Goal: Information Seeking & Learning: Learn about a topic

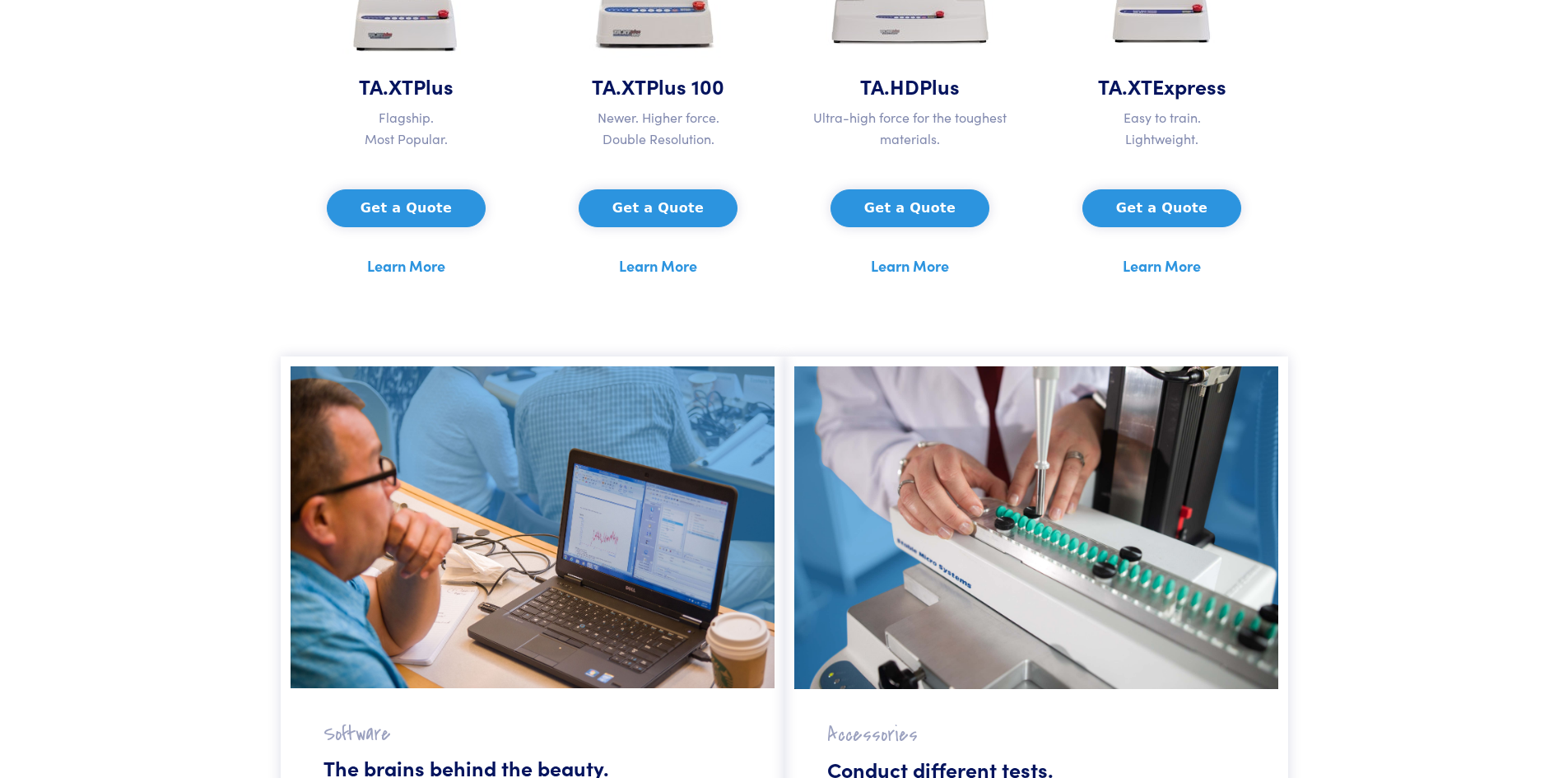
scroll to position [823, 0]
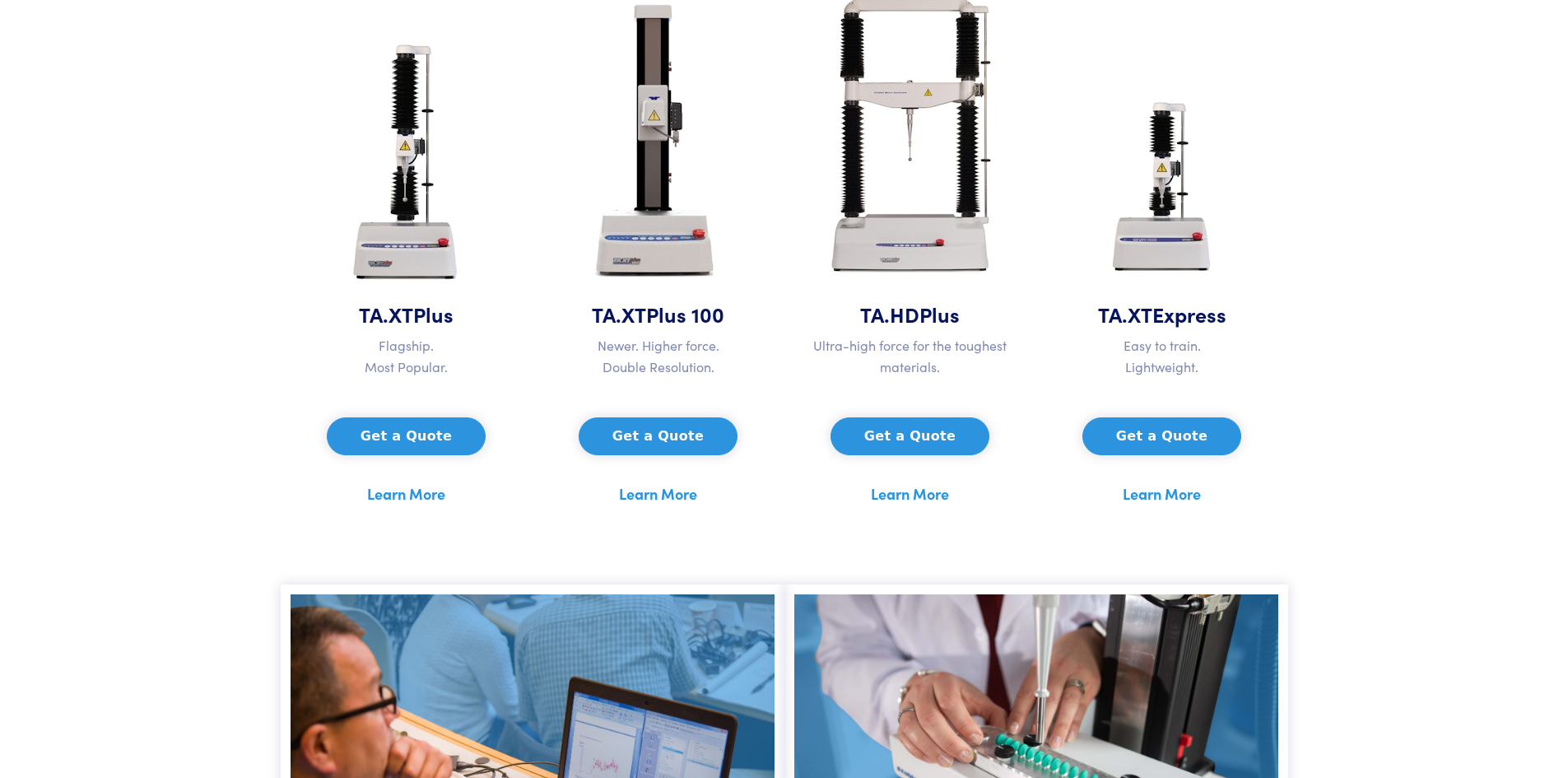
click at [403, 497] on link "Learn More" at bounding box center [405, 493] width 78 height 25
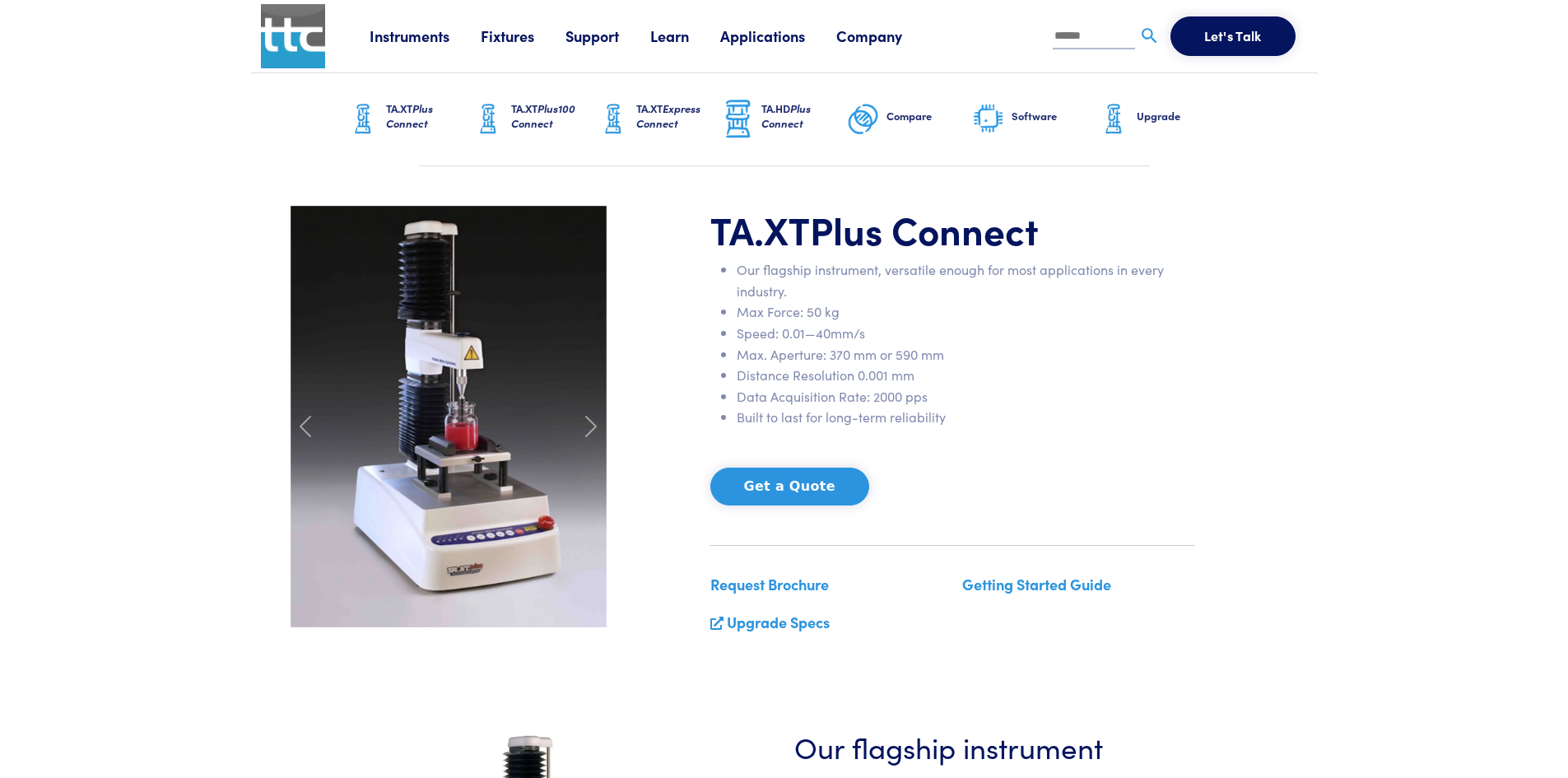
click at [1307, 386] on section "TA.XT Plus Connect Our flagship instrument, versatile enough for most applicati…" at bounding box center [784, 426] width 1067 height 521
click at [302, 428] on span at bounding box center [305, 426] width 26 height 26
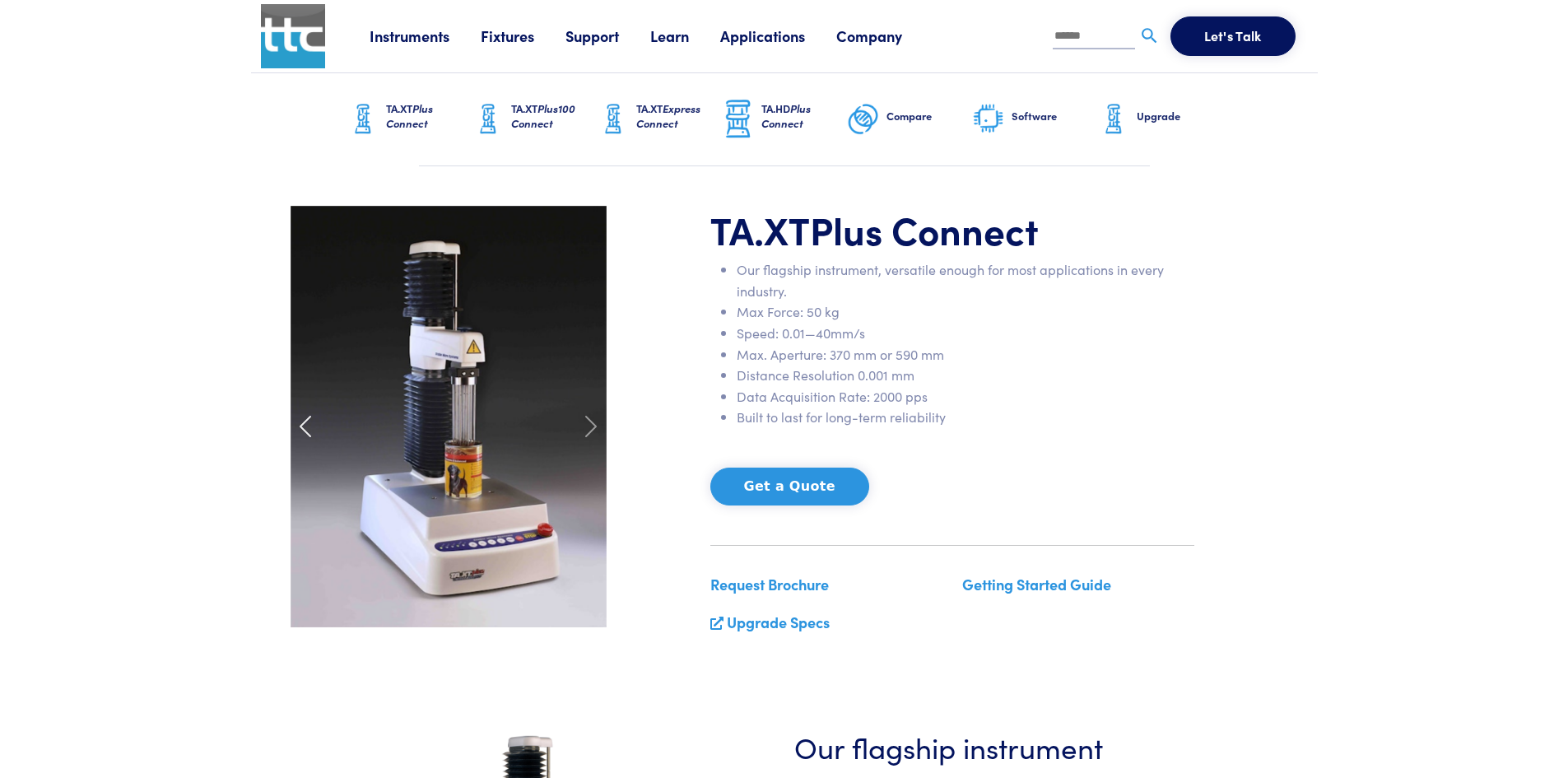
click at [302, 427] on span at bounding box center [305, 426] width 26 height 26
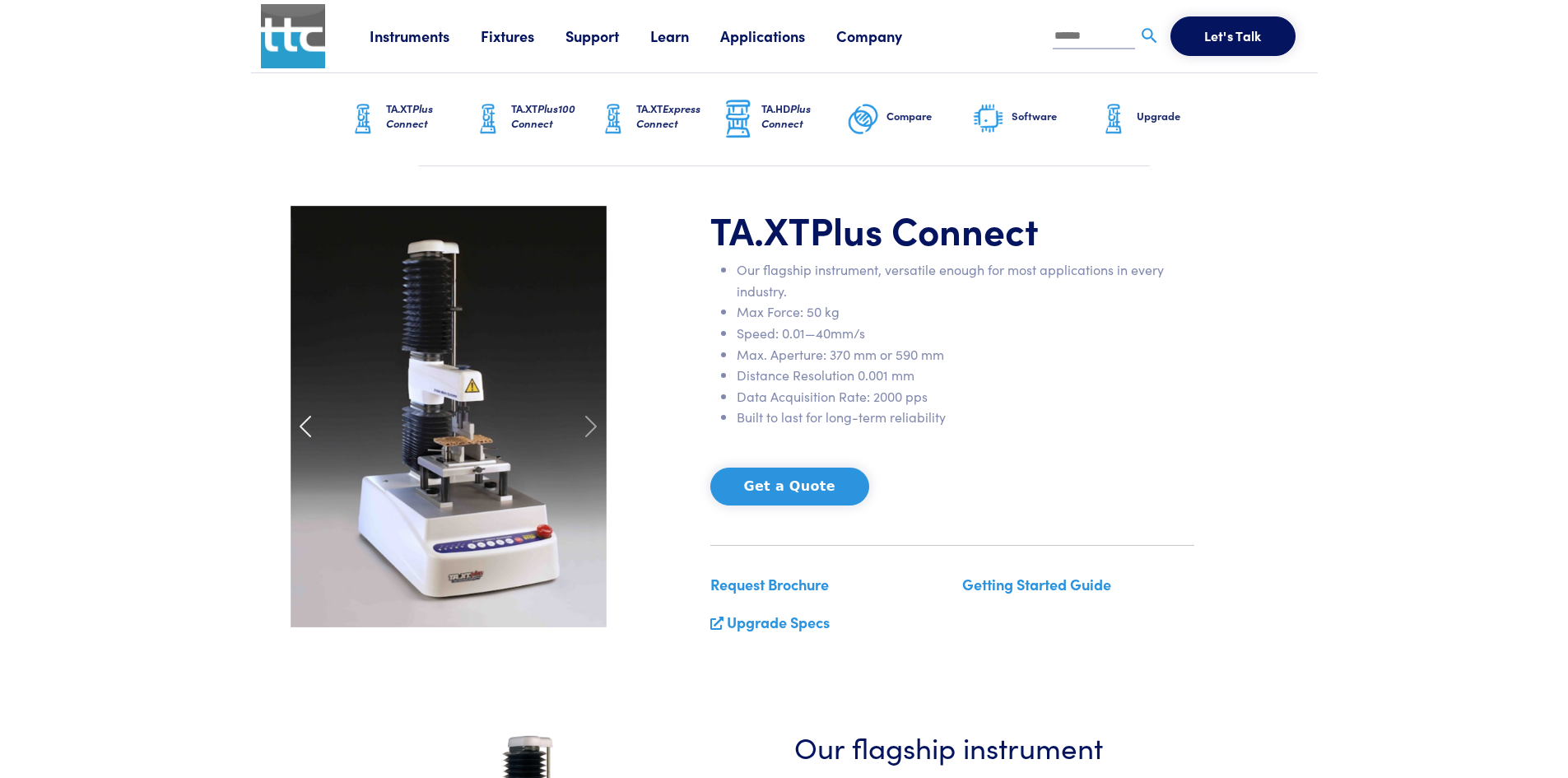
click at [302, 427] on span at bounding box center [305, 426] width 26 height 26
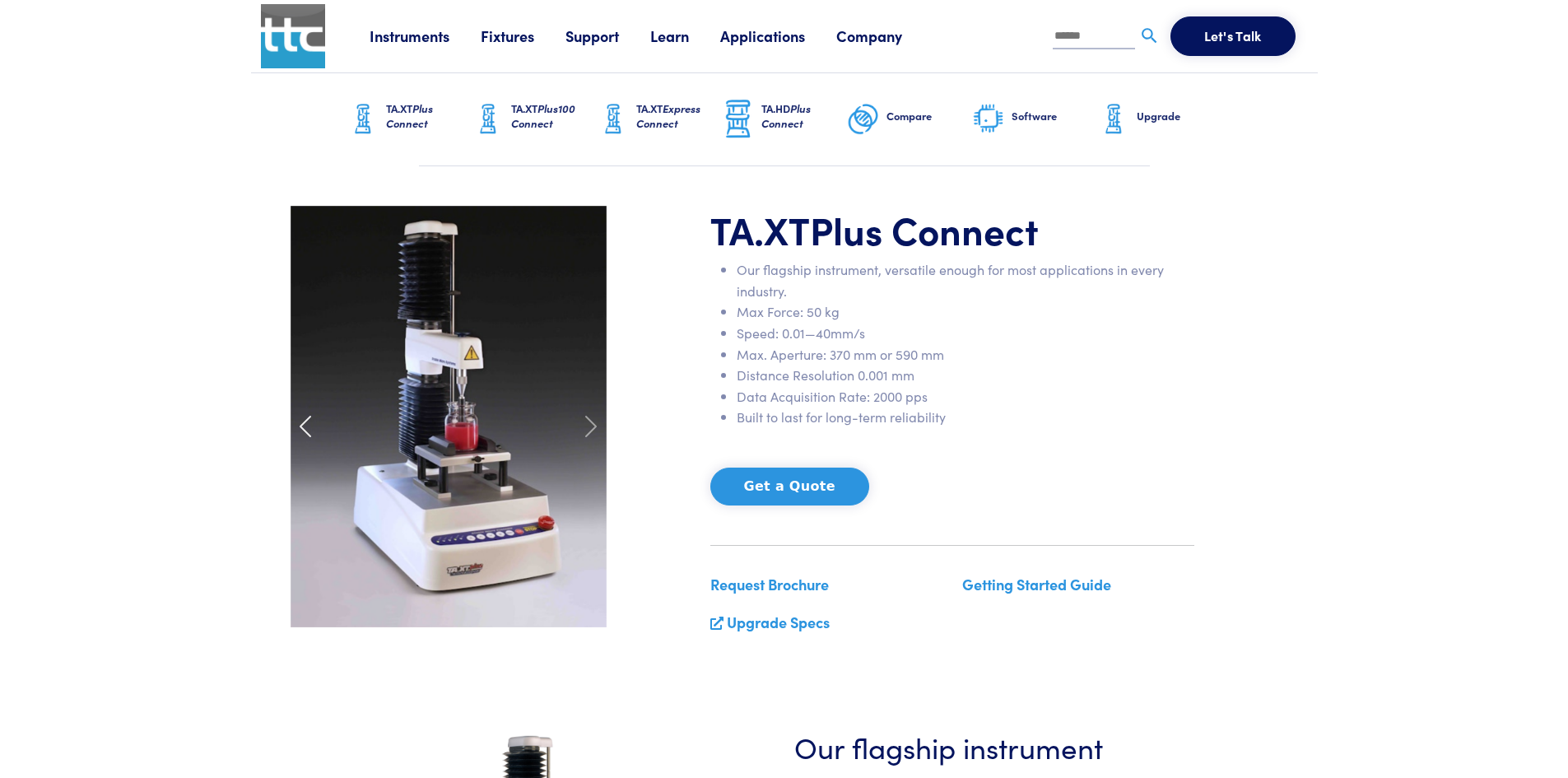
click at [302, 427] on span at bounding box center [305, 426] width 26 height 26
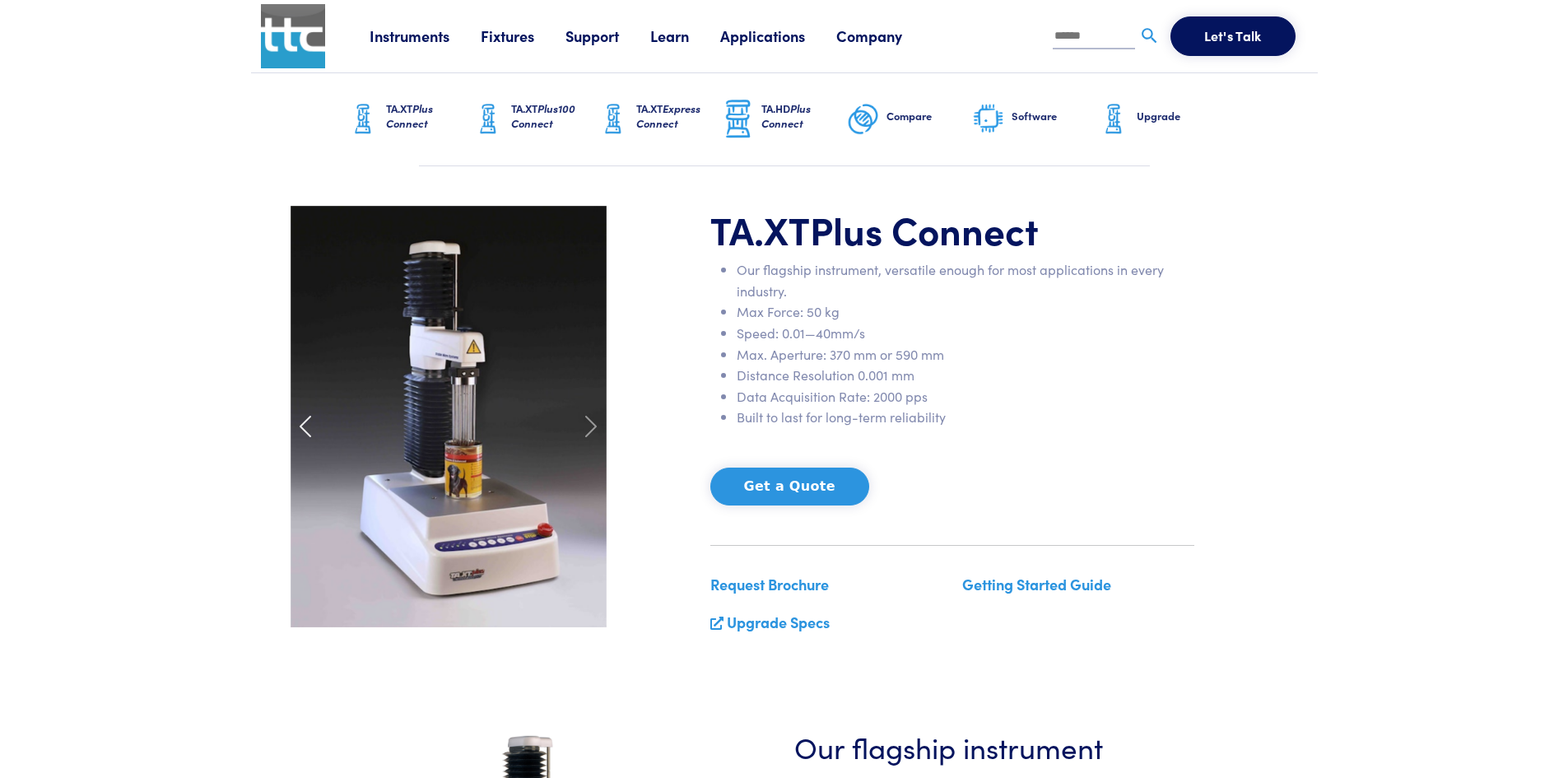
click at [302, 427] on span at bounding box center [305, 426] width 26 height 26
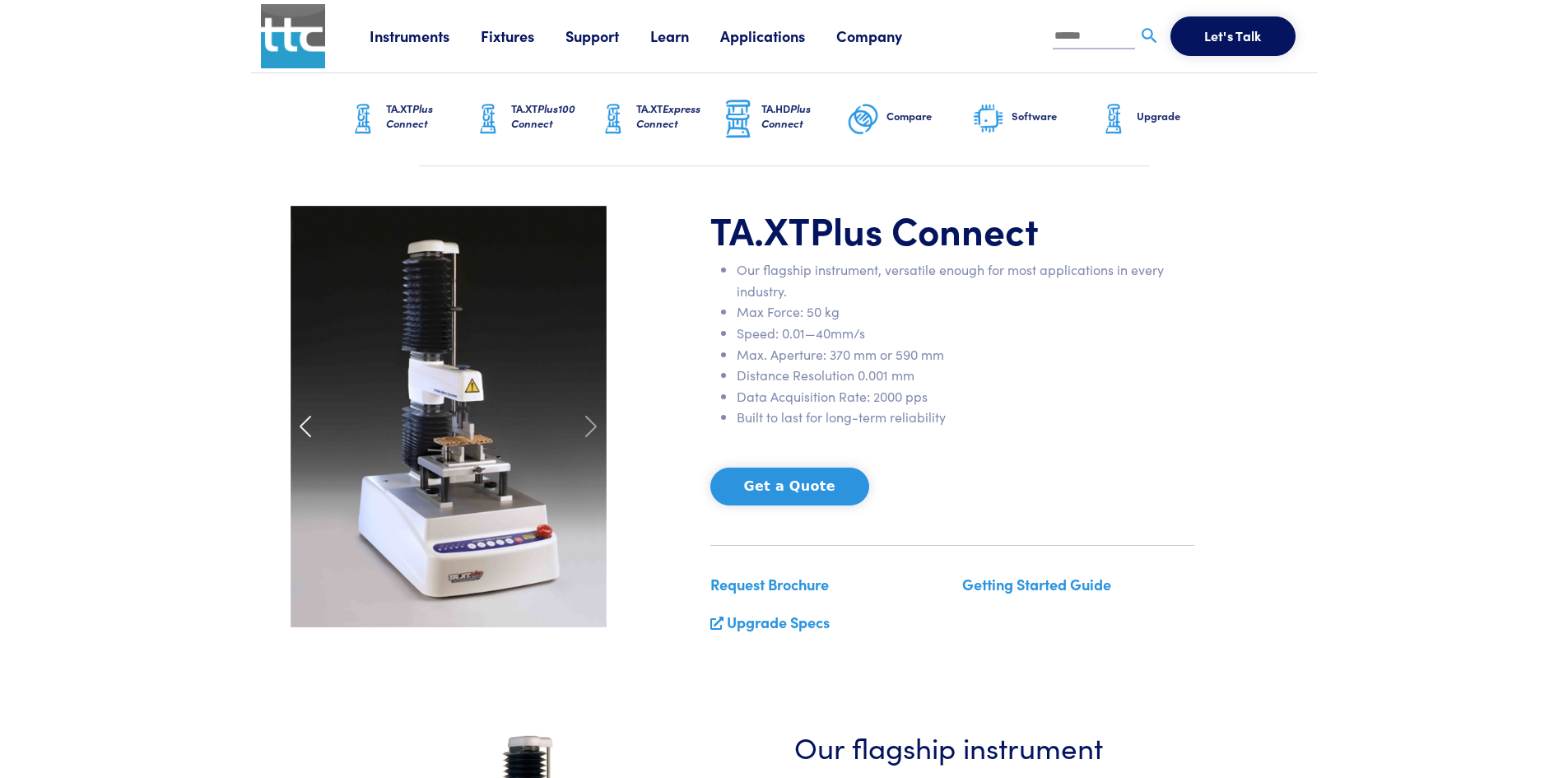
click at [302, 427] on span at bounding box center [305, 426] width 26 height 26
